Goal: Task Accomplishment & Management: Complete application form

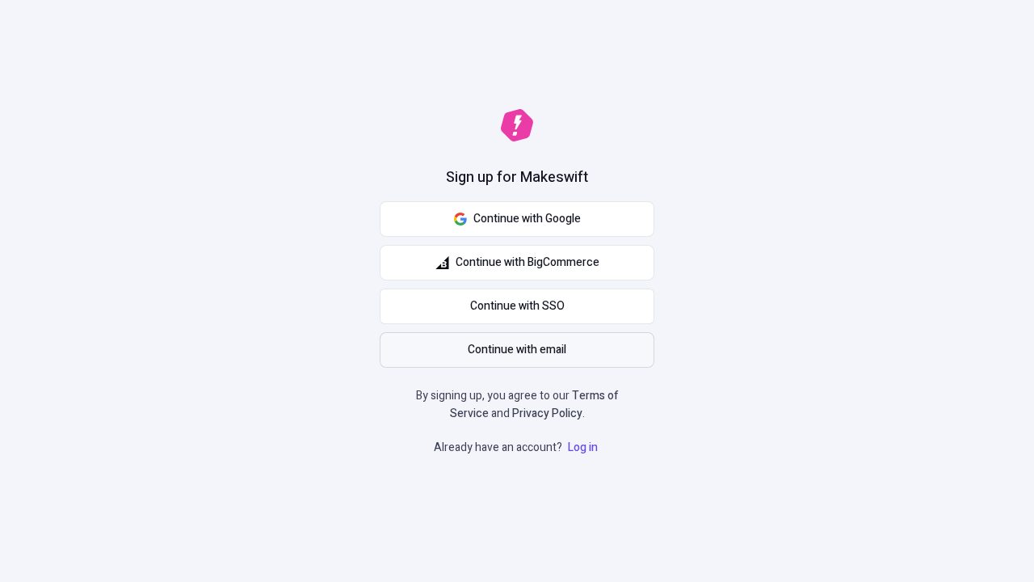
click at [517, 350] on span "Continue with email" at bounding box center [517, 350] width 99 height 18
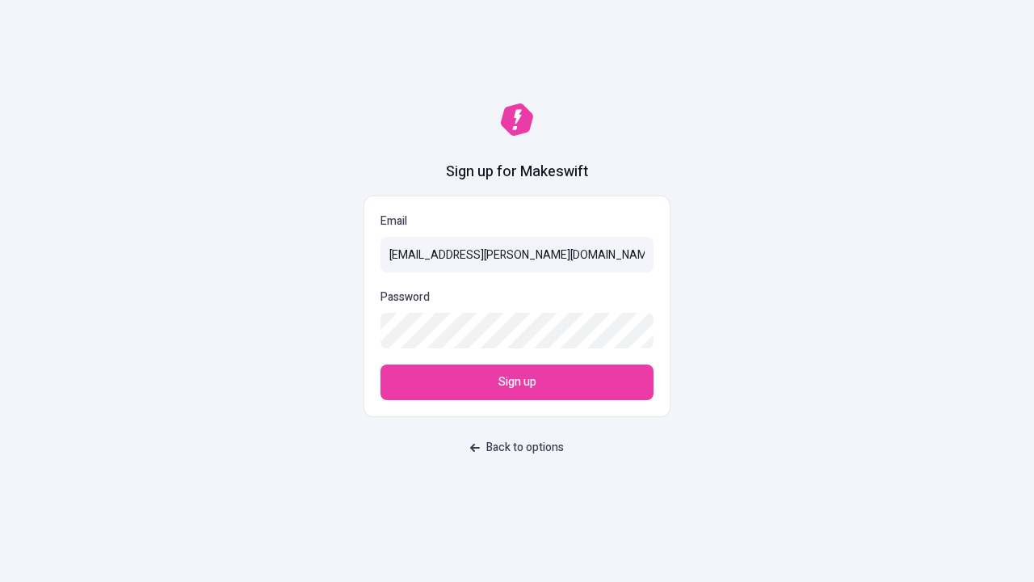
type input "[EMAIL_ADDRESS][PERSON_NAME][DOMAIN_NAME]"
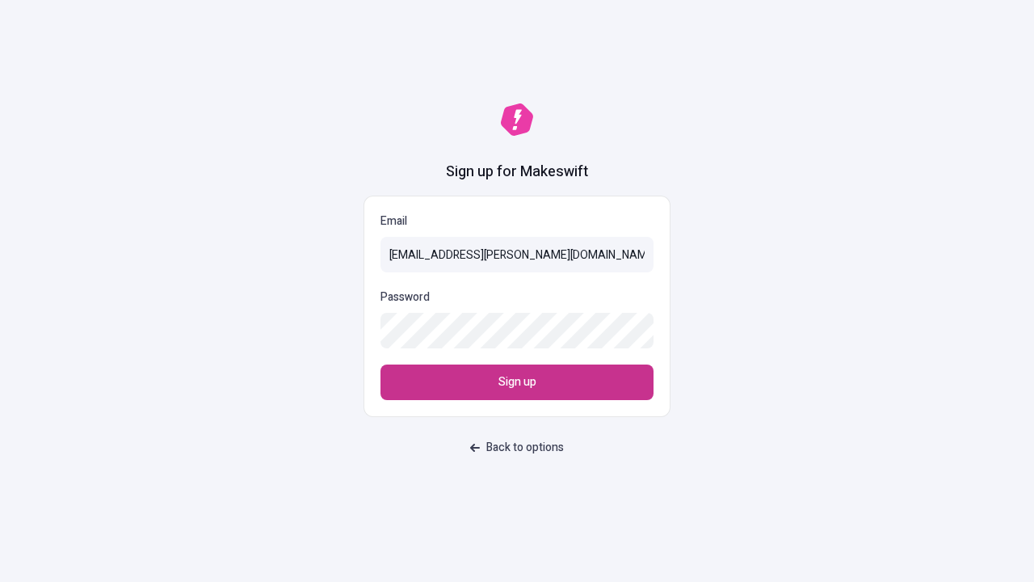
click at [517, 382] on span "Sign up" at bounding box center [518, 382] width 38 height 18
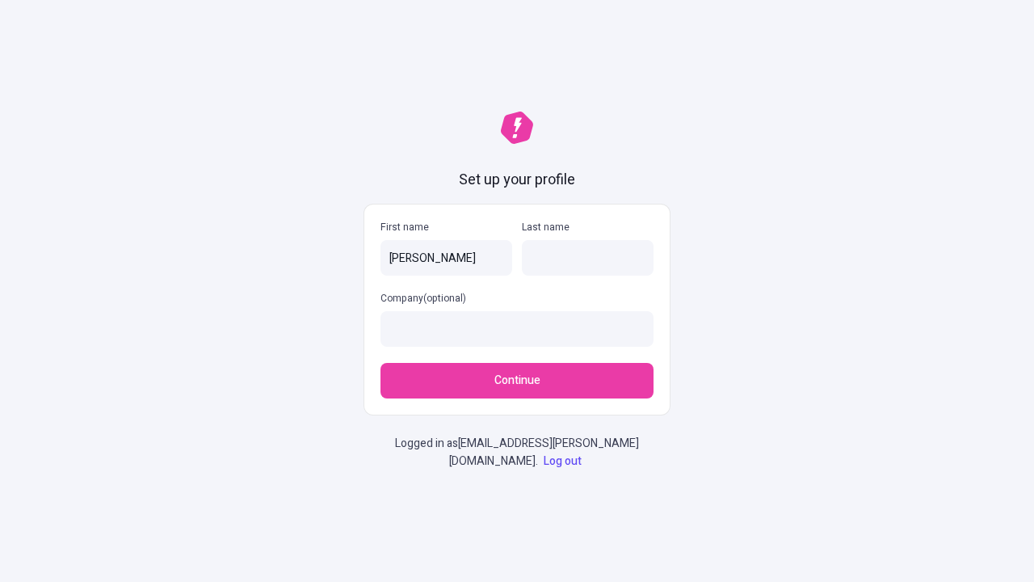
type input "[PERSON_NAME]"
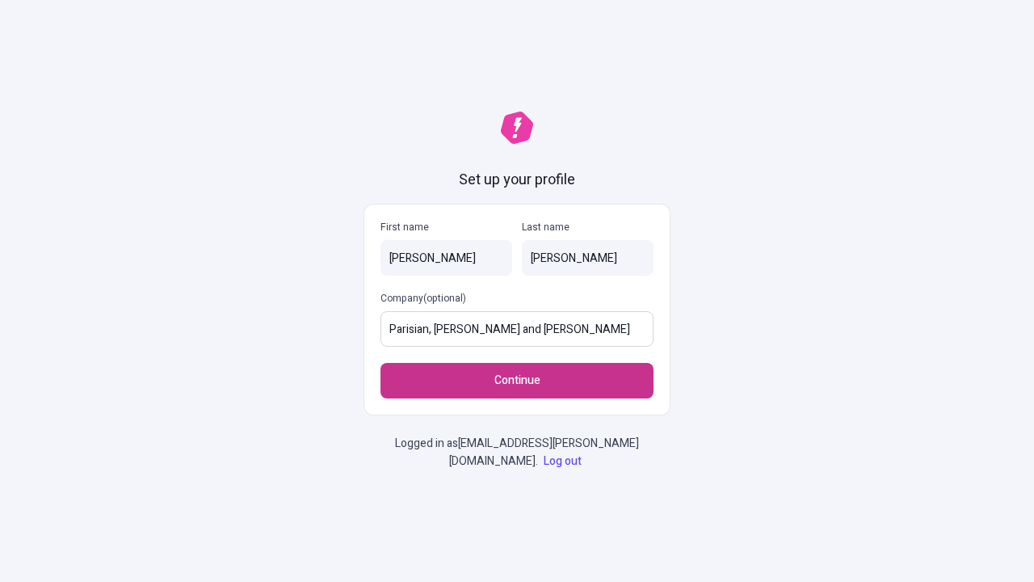
type input "Parisian, [PERSON_NAME] and [PERSON_NAME]"
click at [517, 381] on span "Continue" at bounding box center [518, 381] width 46 height 18
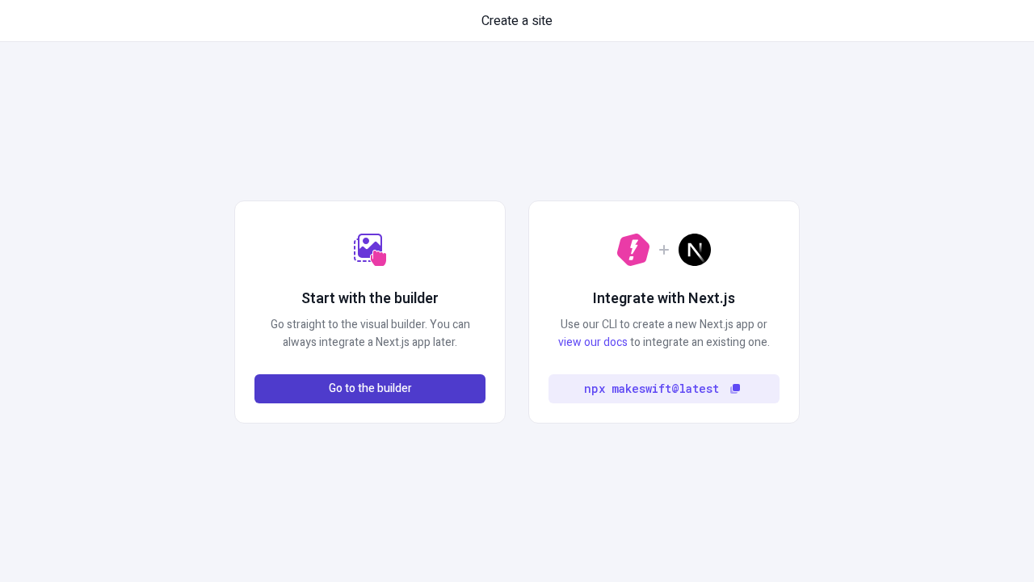
click at [370, 389] on span "Go to the builder" at bounding box center [370, 389] width 83 height 18
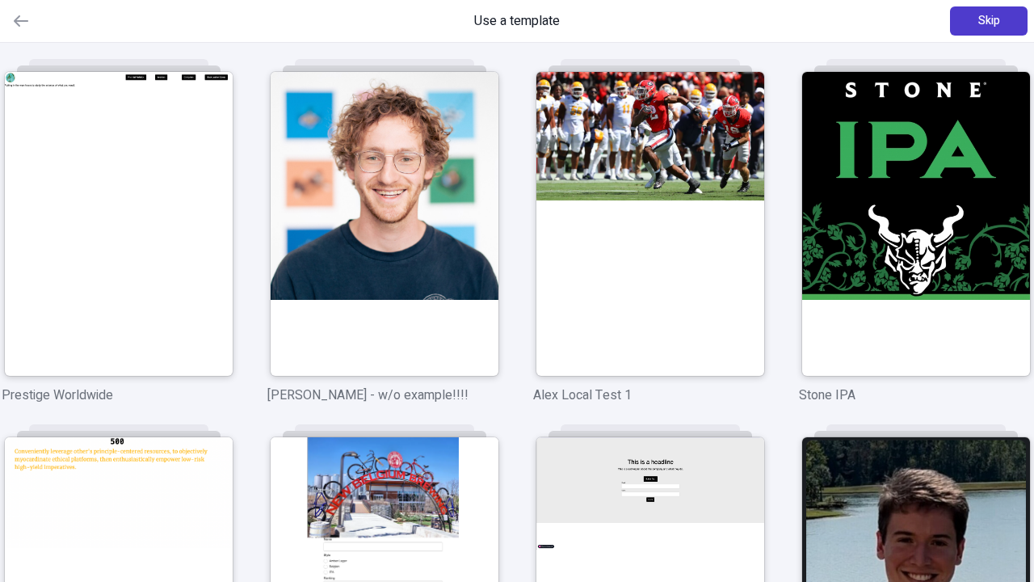
click at [989, 21] on span "Skip" at bounding box center [990, 21] width 22 height 18
